Goal: Information Seeking & Learning: Understand process/instructions

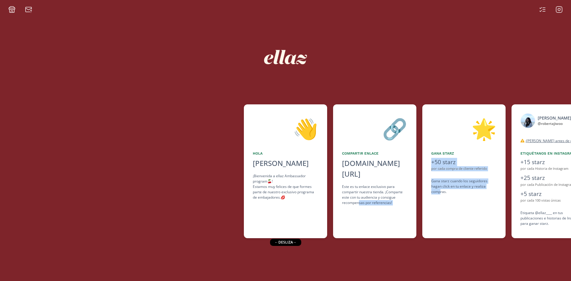
drag, startPoint x: 441, startPoint y: 193, endPoint x: 359, endPoint y: 198, distance: 81.9
click at [359, 198] on div "👋 [PERSON_NAME] [PERSON_NAME] ¡Bienvenida a ellaz Ambassador program🍒! Estamos …" at bounding box center [285, 171] width 571 height 140
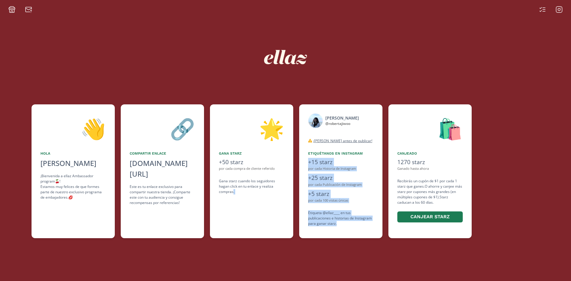
scroll to position [0, 239]
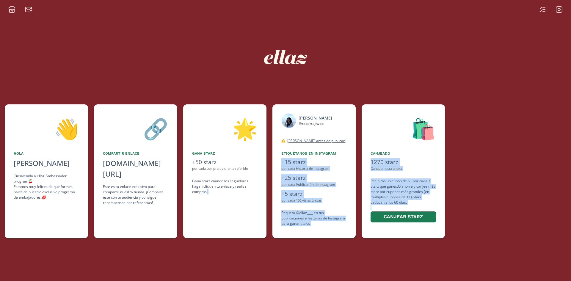
drag, startPoint x: 441, startPoint y: 214, endPoint x: 362, endPoint y: 224, distance: 80.4
click at [362, 224] on div "👋 [PERSON_NAME] [PERSON_NAME] ¡Bienvenida a ellaz Ambassador program🍒! Estamos …" at bounding box center [285, 171] width 571 height 140
click at [544, 10] on icon at bounding box center [542, 9] width 7 height 7
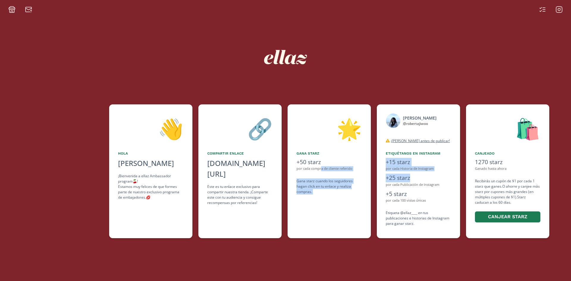
scroll to position [0, 220]
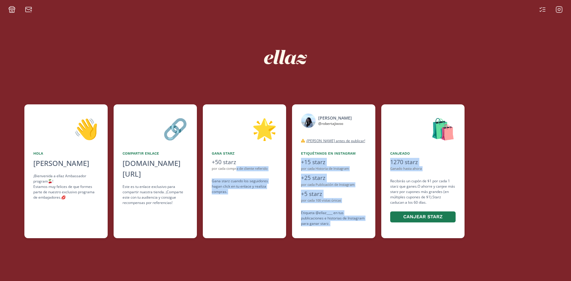
drag, startPoint x: 456, startPoint y: 174, endPoint x: 383, endPoint y: 182, distance: 73.6
click at [383, 182] on div "👋 [PERSON_NAME] [PERSON_NAME] ¡Bienvenida a ellaz Ambassador program🍒! Estamos …" at bounding box center [285, 171] width 571 height 140
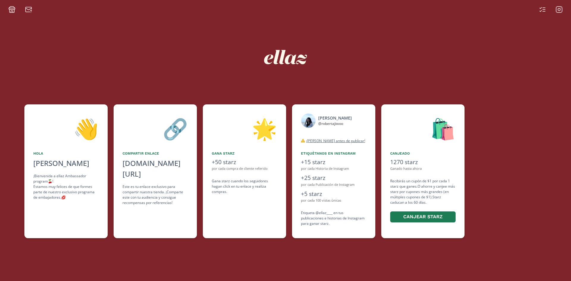
click at [445, 26] on div at bounding box center [285, 57] width 357 height 63
click at [541, 11] on icon at bounding box center [542, 9] width 7 height 7
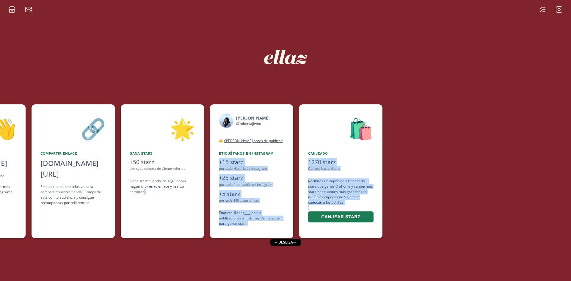
scroll to position [0, 306]
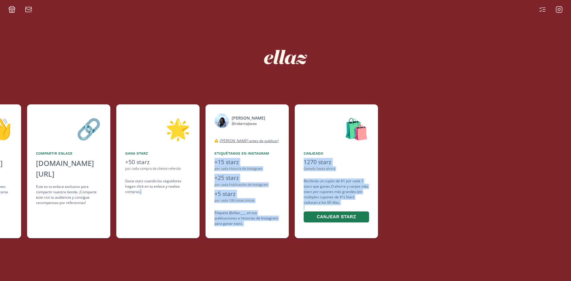
drag, startPoint x: 466, startPoint y: 223, endPoint x: 364, endPoint y: 231, distance: 102.4
click at [364, 231] on div "👋 [PERSON_NAME] [PERSON_NAME] ¡Bienvenida a ellaz Ambassador program🍒! Estamos …" at bounding box center [285, 171] width 571 height 140
